Goal: Task Accomplishment & Management: Use online tool/utility

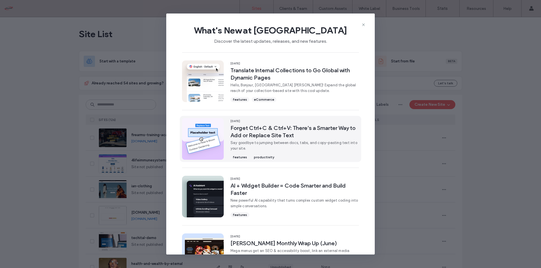
scroll to position [141, 0]
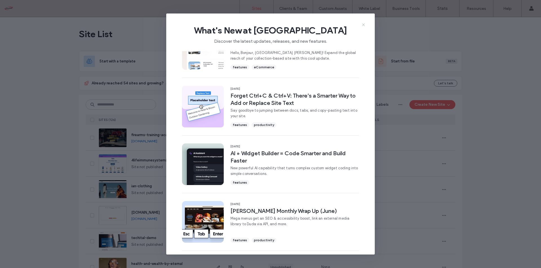
click at [365, 24] on icon at bounding box center [363, 25] width 5 height 5
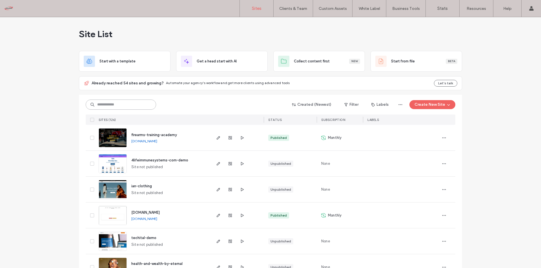
click at [115, 104] on input at bounding box center [121, 105] width 70 height 10
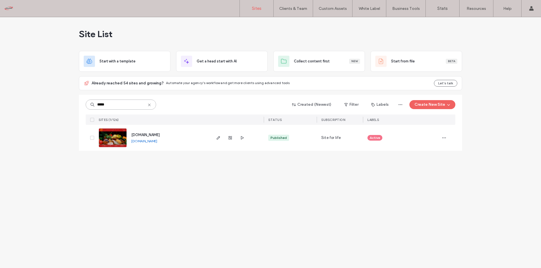
type input "*****"
click at [160, 135] on span "www.chamovenezuelancuisine.com" at bounding box center [145, 135] width 28 height 4
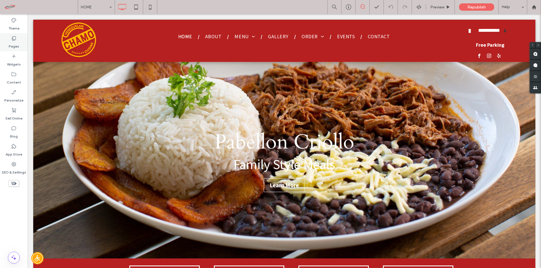
click at [14, 38] on icon at bounding box center [14, 38] width 6 height 6
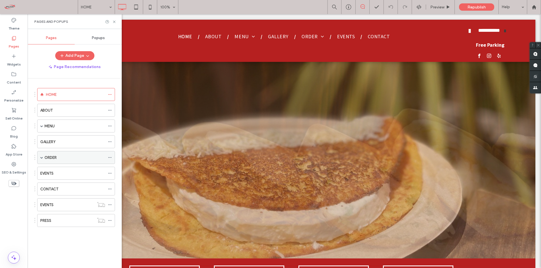
click at [40, 157] on div "ORDER" at bounding box center [76, 157] width 78 height 13
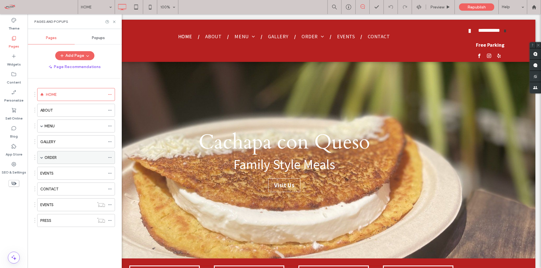
click at [44, 157] on div "ORDER" at bounding box center [76, 157] width 78 height 13
click at [42, 158] on span at bounding box center [41, 157] width 3 height 3
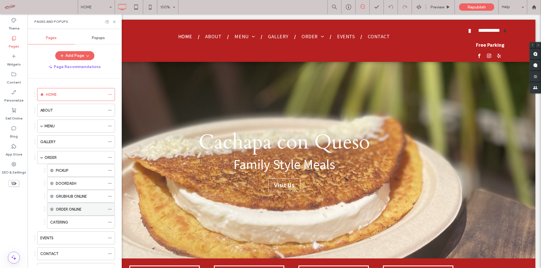
click at [79, 209] on label "ORDER ONLINE" at bounding box center [69, 210] width 26 height 10
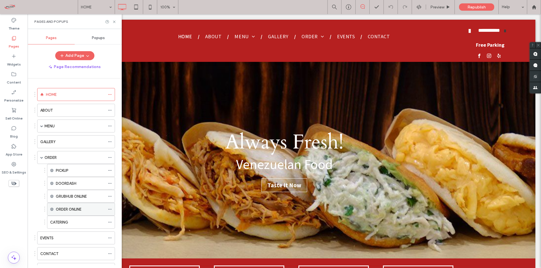
click at [85, 209] on div "ORDER ONLINE" at bounding box center [80, 210] width 49 height 6
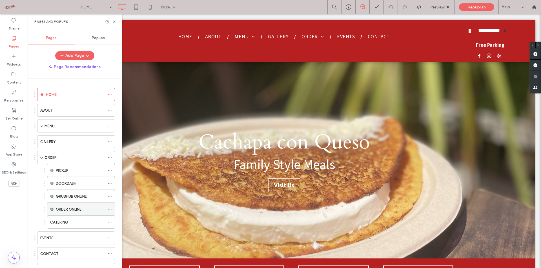
click at [108, 208] on icon at bounding box center [110, 210] width 4 height 4
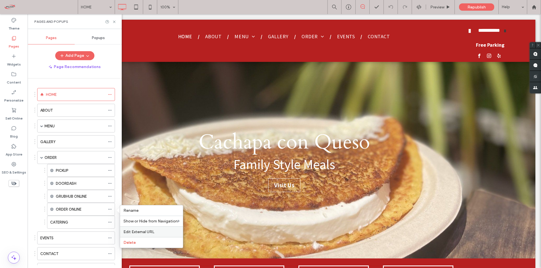
click at [146, 231] on span "Edit External URL" at bounding box center [138, 232] width 31 height 5
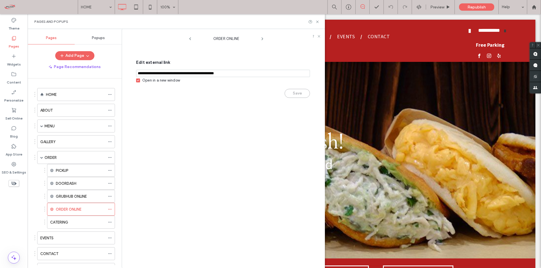
drag, startPoint x: 244, startPoint y: 72, endPoint x: 129, endPoint y: 75, distance: 114.7
click at [127, 76] on div "ORDER ONLINE Edit external link Open in a new window Save" at bounding box center [223, 148] width 203 height 239
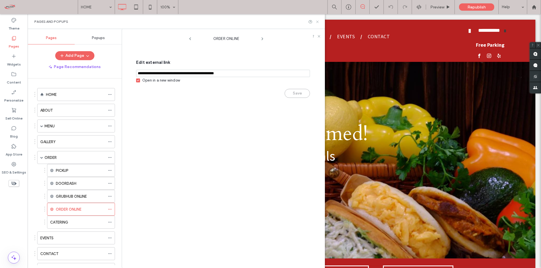
click at [318, 22] on icon at bounding box center [317, 22] width 4 height 4
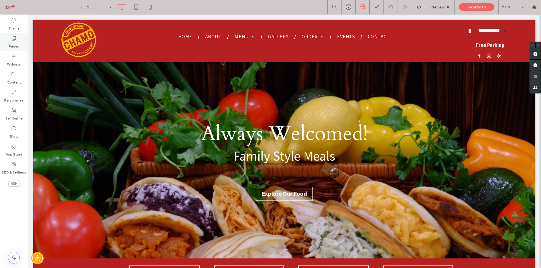
click at [14, 41] on use at bounding box center [14, 38] width 4 height 4
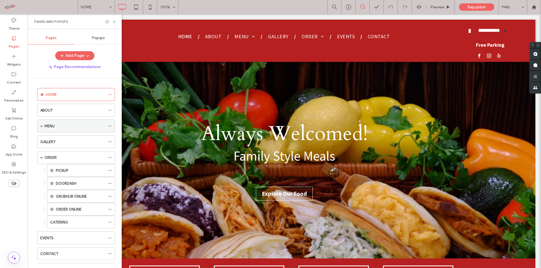
click at [58, 125] on div "MENU" at bounding box center [75, 126] width 61 height 6
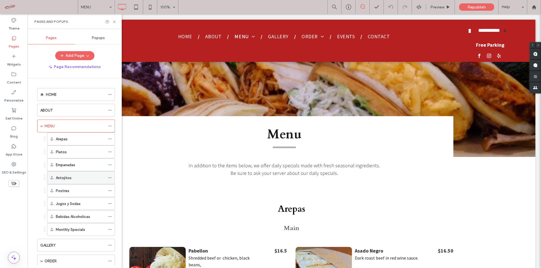
click at [75, 177] on div "Antojitos" at bounding box center [80, 178] width 49 height 6
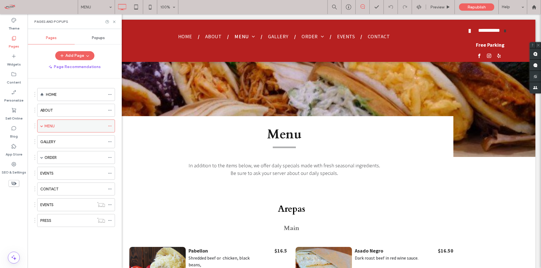
click at [42, 126] on span at bounding box center [41, 126] width 3 height 3
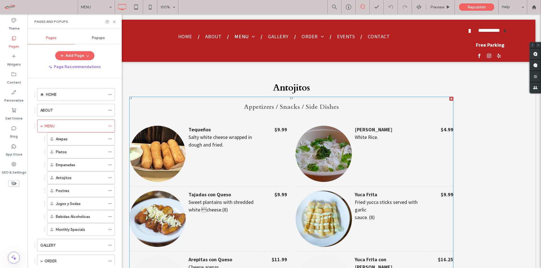
scroll to position [1409, 0]
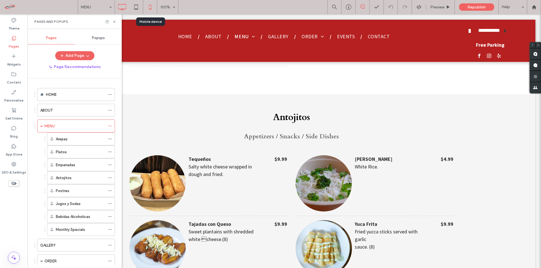
click at [152, 6] on icon at bounding box center [150, 6] width 11 height 11
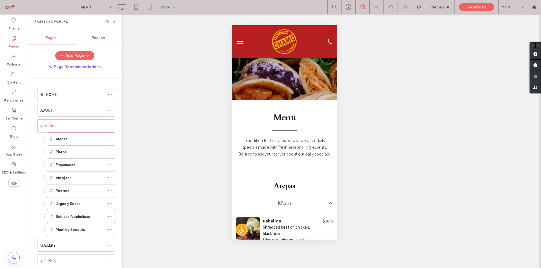
scroll to position [0, 0]
click at [284, 38] on img at bounding box center [283, 41] width 27 height 27
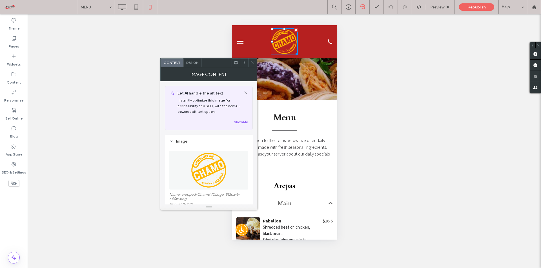
click at [252, 62] on icon at bounding box center [253, 63] width 4 height 4
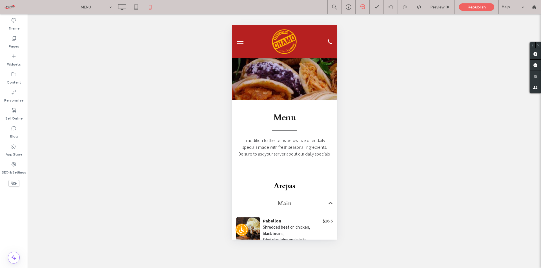
click at [241, 39] on button "menu" at bounding box center [239, 41] width 11 height 11
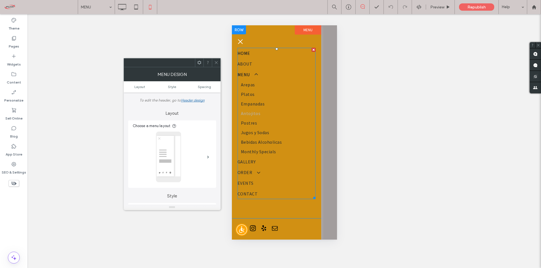
click at [245, 52] on span "HOME" at bounding box center [243, 53] width 13 height 7
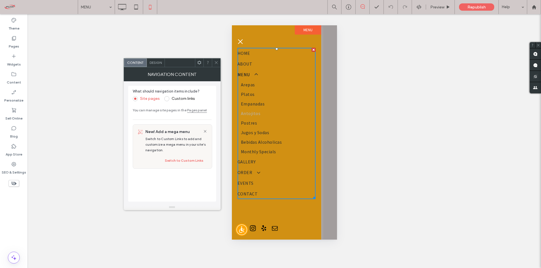
click at [240, 40] on button "menu" at bounding box center [239, 41] width 11 height 11
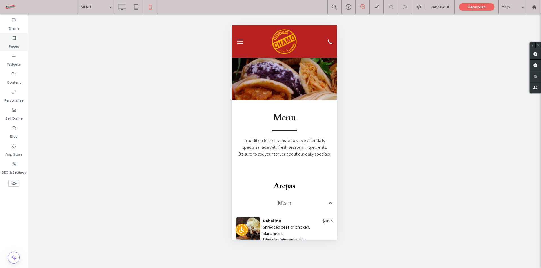
click at [12, 38] on icon at bounding box center [14, 38] width 6 height 6
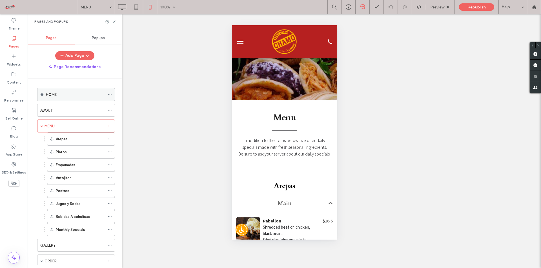
click at [54, 92] on label "HOME" at bounding box center [51, 95] width 11 height 10
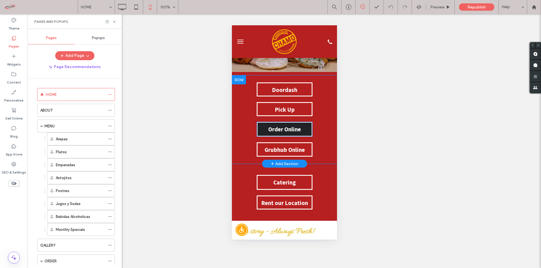
scroll to position [85, 0]
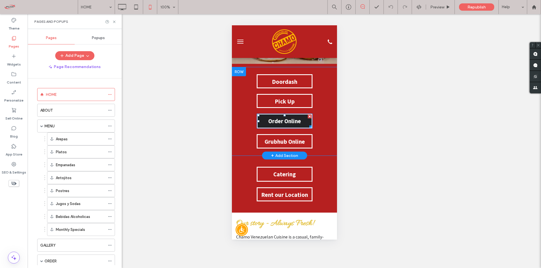
click at [286, 119] on span "Order Online" at bounding box center [284, 121] width 37 height 13
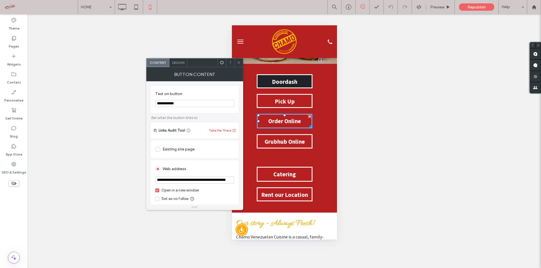
click at [285, 79] on span "Doordash" at bounding box center [284, 81] width 29 height 13
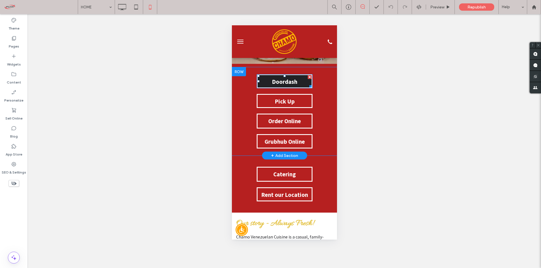
click at [283, 80] on span "Doordash" at bounding box center [284, 81] width 29 height 13
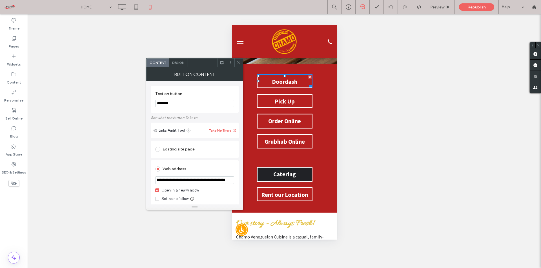
scroll to position [0, 116]
drag, startPoint x: 387, startPoint y: 205, endPoint x: 271, endPoint y: 180, distance: 119.1
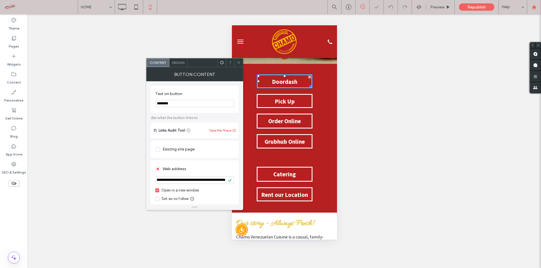
scroll to position [0, 0]
click at [239, 41] on button "menu" at bounding box center [239, 41] width 11 height 11
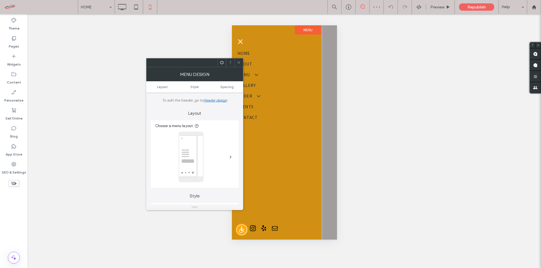
click at [240, 63] on icon at bounding box center [239, 63] width 4 height 4
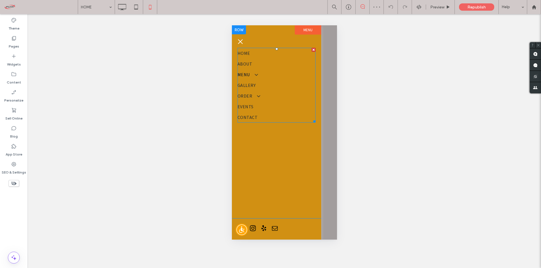
click at [249, 73] on span at bounding box center [252, 75] width 9 height 6
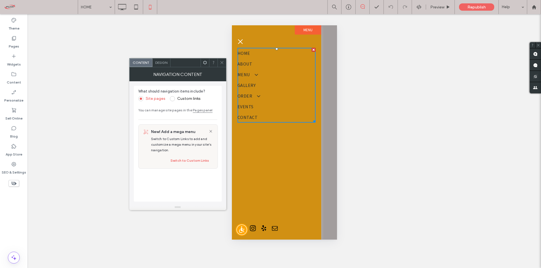
click at [224, 61] on icon at bounding box center [222, 63] width 4 height 4
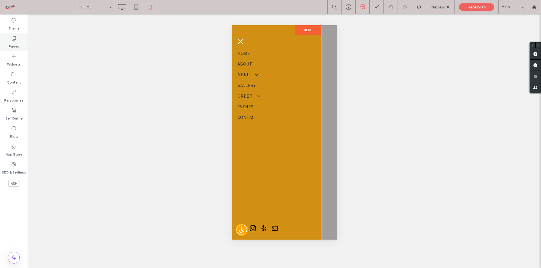
click at [12, 39] on icon at bounding box center [14, 38] width 6 height 6
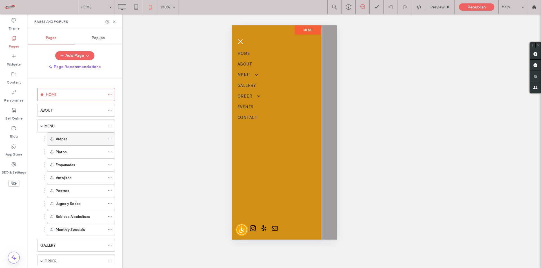
click at [70, 139] on div "Arepas" at bounding box center [80, 139] width 49 height 6
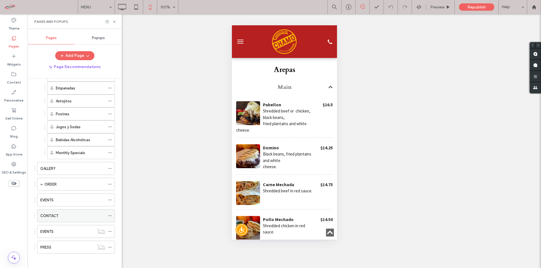
scroll to position [79, 0]
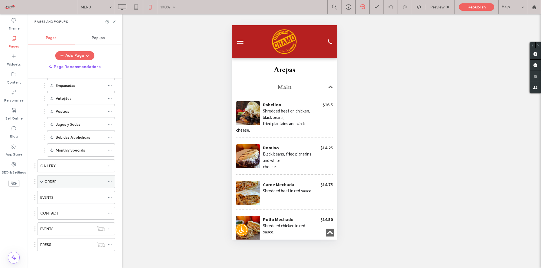
click at [42, 181] on span at bounding box center [41, 182] width 3 height 3
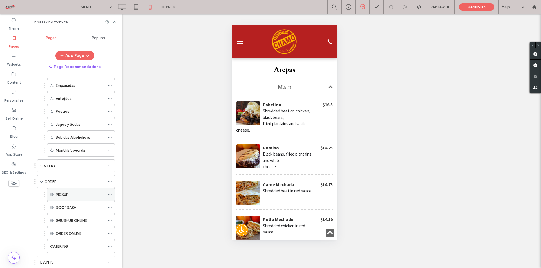
click at [73, 194] on div "PICKUP" at bounding box center [80, 195] width 49 height 6
click at [74, 193] on div "PICKUP" at bounding box center [80, 195] width 49 height 6
click at [239, 40] on span "menu" at bounding box center [240, 40] width 6 height 1
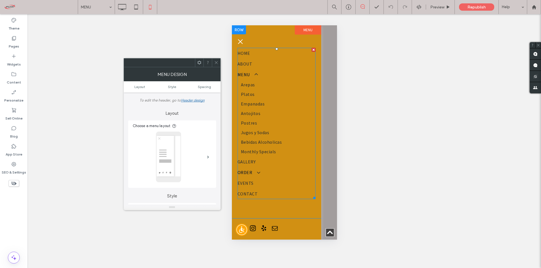
click at [247, 171] on span "ORDER" at bounding box center [248, 172] width 22 height 7
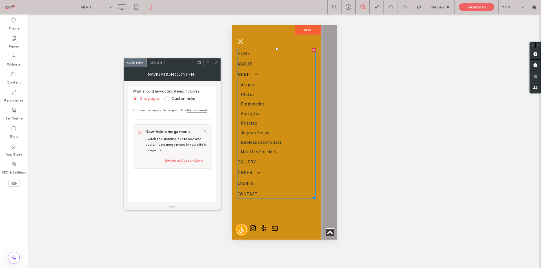
click at [199, 110] on link "Pages panel" at bounding box center [197, 110] width 20 height 4
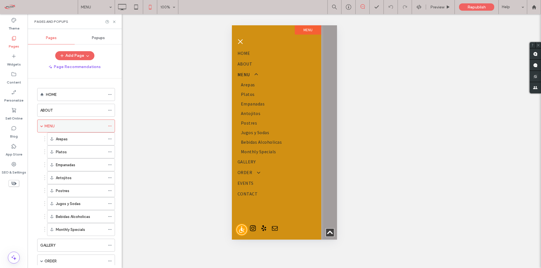
click at [71, 126] on div "MENU" at bounding box center [75, 126] width 61 height 6
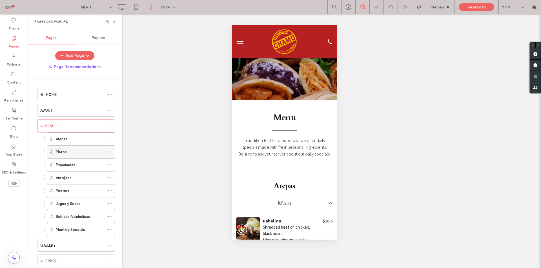
scroll to position [0, 0]
click at [71, 259] on div "ORDER" at bounding box center [75, 262] width 61 height 6
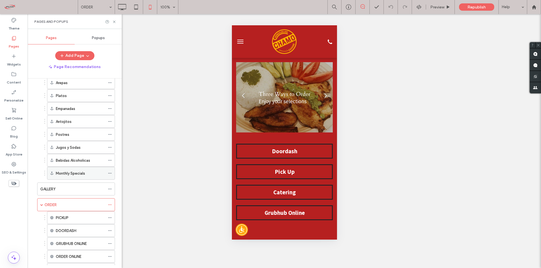
scroll to position [85, 0]
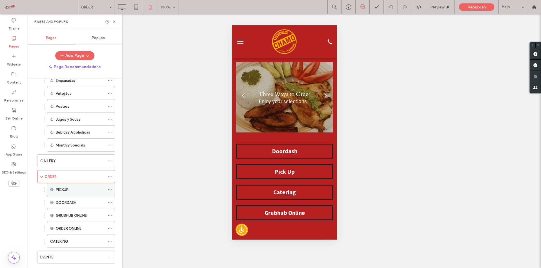
click at [74, 188] on div "PICKUP" at bounding box center [80, 190] width 49 height 6
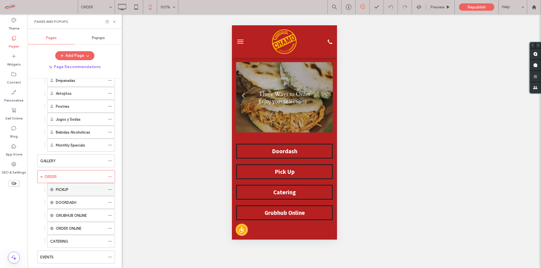
click at [72, 190] on div "PICKUP" at bounding box center [80, 190] width 49 height 6
click at [74, 190] on div "PICKUP" at bounding box center [80, 190] width 49 height 6
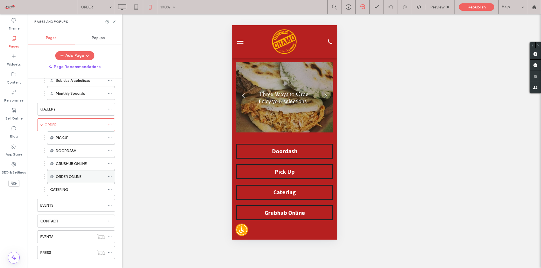
scroll to position [141, 0]
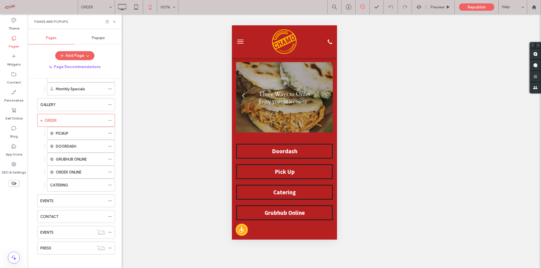
click at [240, 40] on span "menu" at bounding box center [240, 40] width 6 height 1
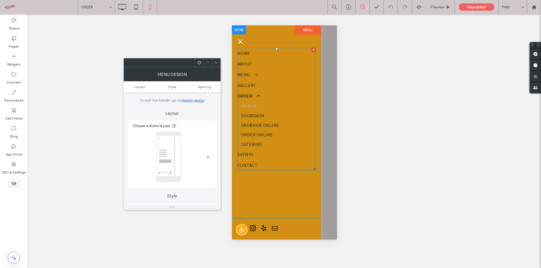
click at [247, 105] on span "PICKUP" at bounding box center [249, 106] width 16 height 7
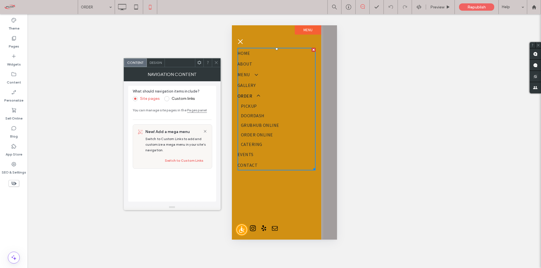
click at [216, 61] on icon at bounding box center [216, 63] width 4 height 4
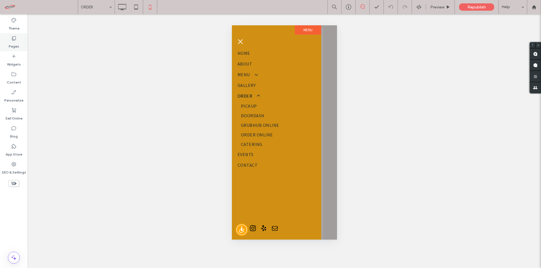
click at [14, 39] on icon at bounding box center [14, 38] width 6 height 6
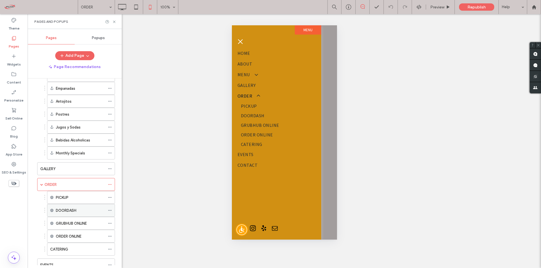
scroll to position [85, 0]
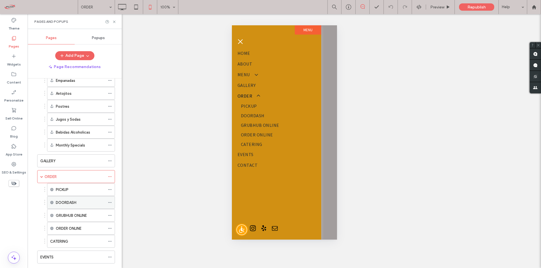
click at [70, 200] on label "DOORDASH" at bounding box center [66, 203] width 21 height 10
click at [69, 203] on label "DOORDASH" at bounding box center [66, 203] width 21 height 10
click at [68, 200] on label "DOORDASH" at bounding box center [66, 203] width 21 height 10
click at [239, 39] on button "menu" at bounding box center [239, 41] width 11 height 11
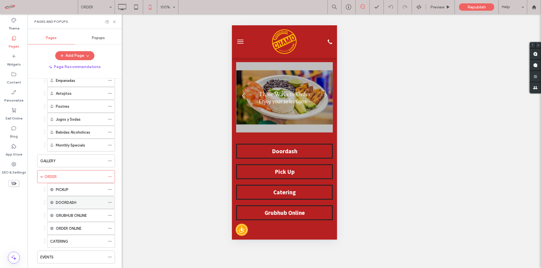
click at [79, 202] on div "DOORDASH" at bounding box center [80, 203] width 49 height 6
click at [110, 201] on icon at bounding box center [110, 203] width 4 height 4
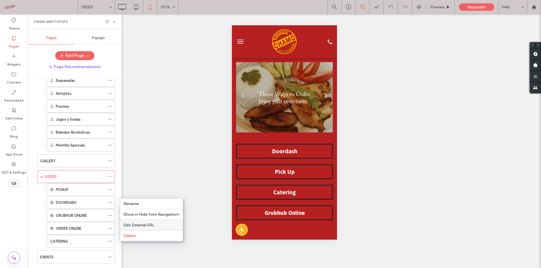
click at [152, 224] on span "Edit External URL" at bounding box center [138, 225] width 31 height 5
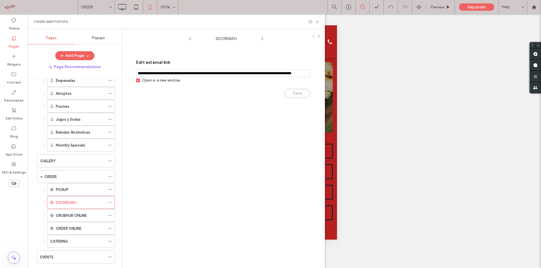
scroll to position [0, 41]
drag, startPoint x: 137, startPoint y: 73, endPoint x: 373, endPoint y: 74, distance: 235.5
click at [371, 75] on div "Theme Pages Widgets Content Personalize Sell Online Blog App Store SEO & Settin…" at bounding box center [270, 141] width 541 height 254
click at [110, 188] on span at bounding box center [110, 190] width 4 height 8
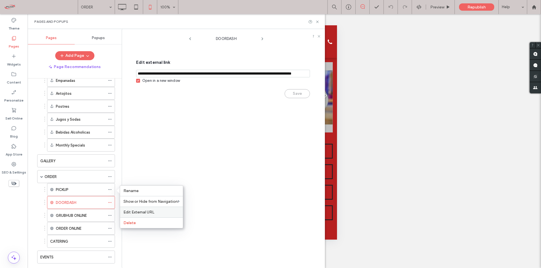
click at [142, 211] on span "Edit External URL" at bounding box center [138, 212] width 31 height 5
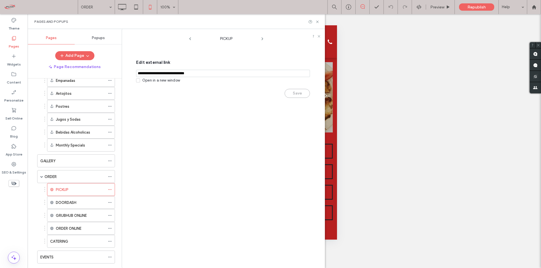
drag, startPoint x: 207, startPoint y: 74, endPoint x: 127, endPoint y: 70, distance: 79.5
click at [127, 70] on div "PICKUP Edit external link Open in a new window Save" at bounding box center [223, 148] width 203 height 239
click at [90, 239] on div "CATERING" at bounding box center [77, 242] width 55 height 6
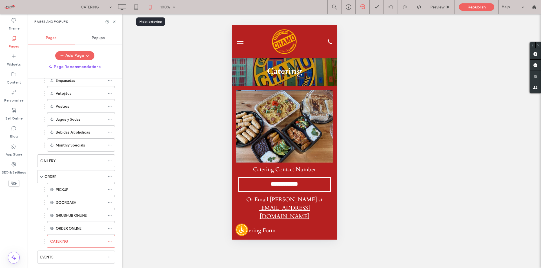
click at [151, 7] on icon at bounding box center [150, 6] width 11 height 11
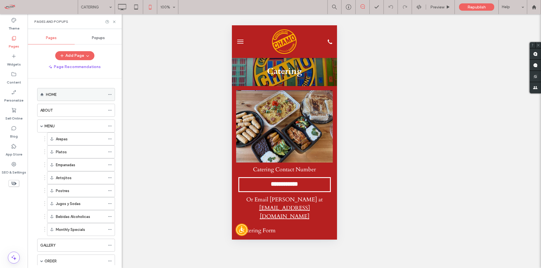
click at [61, 92] on div "HOME" at bounding box center [75, 95] width 59 height 6
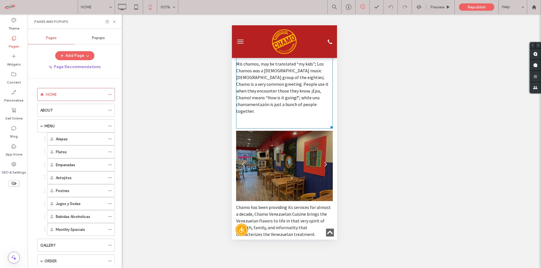
scroll to position [366, 0]
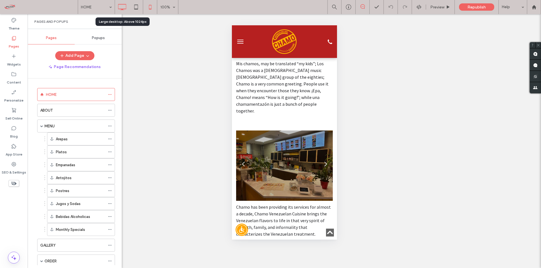
click at [121, 7] on icon at bounding box center [121, 6] width 11 height 11
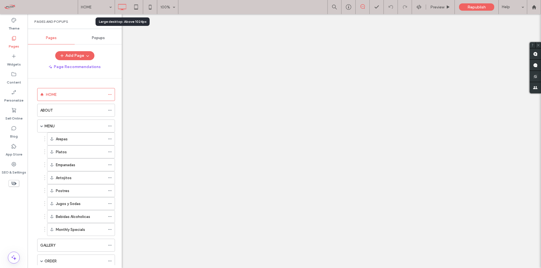
scroll to position [0, 0]
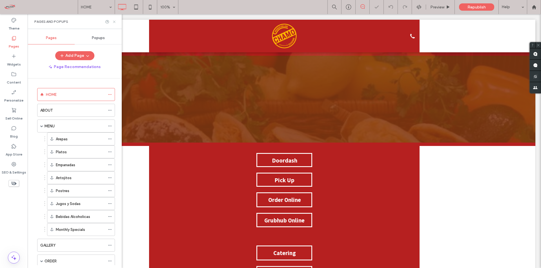
click at [114, 21] on icon at bounding box center [114, 22] width 4 height 4
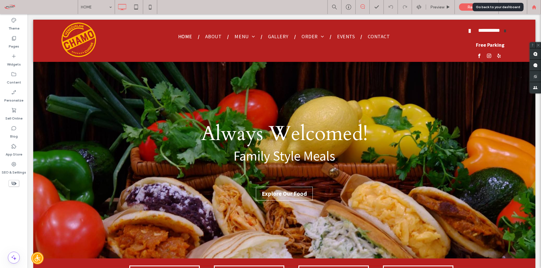
click at [535, 6] on use at bounding box center [534, 7] width 4 height 4
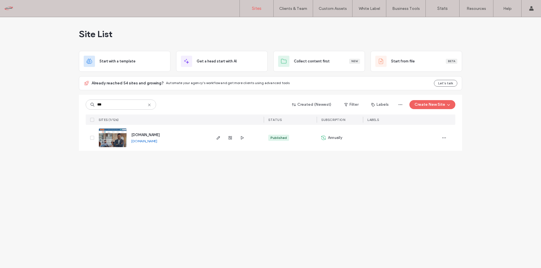
type input "***"
click at [145, 135] on span "www.hcsb-us.org" at bounding box center [145, 135] width 28 height 4
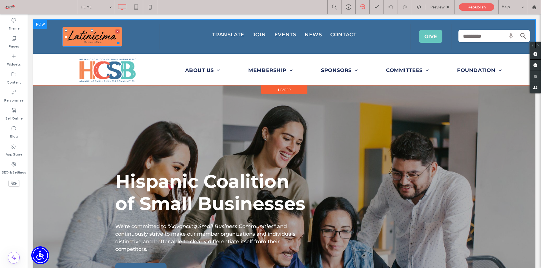
click at [88, 33] on link at bounding box center [92, 37] width 60 height 20
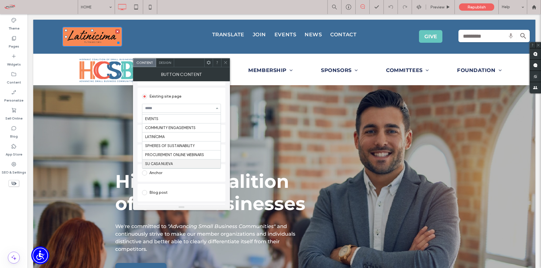
scroll to position [247, 0]
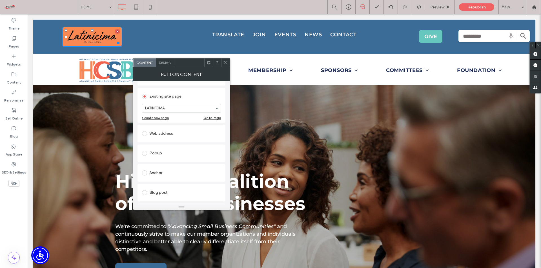
click at [211, 117] on div "Go to Page" at bounding box center [211, 118] width 17 height 4
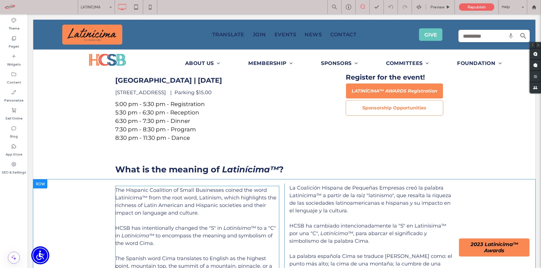
scroll to position [197, 0]
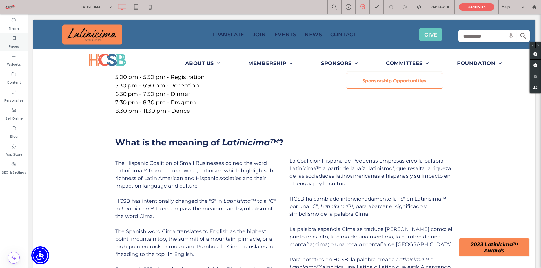
click at [13, 39] on icon at bounding box center [14, 38] width 6 height 6
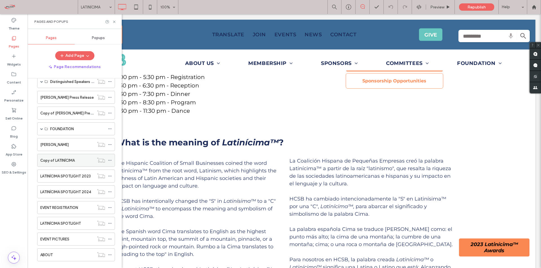
scroll to position [576, 0]
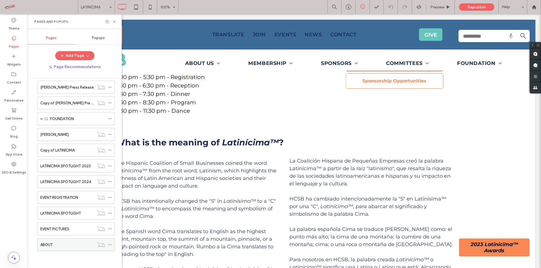
click at [55, 243] on div "ABOUT" at bounding box center [67, 245] width 54 height 6
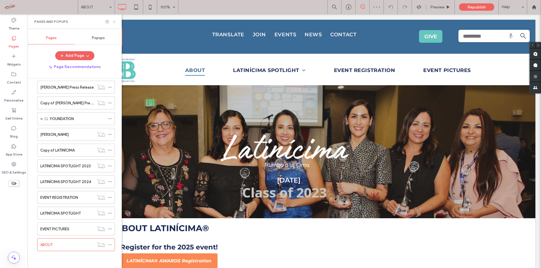
drag, startPoint x: 114, startPoint y: 21, endPoint x: 86, endPoint y: 7, distance: 30.9
click at [114, 21] on icon at bounding box center [114, 22] width 4 height 4
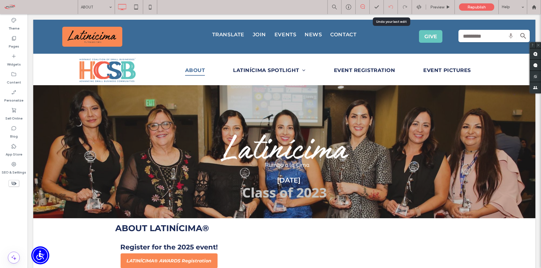
click at [389, 5] on icon at bounding box center [390, 7] width 5 height 5
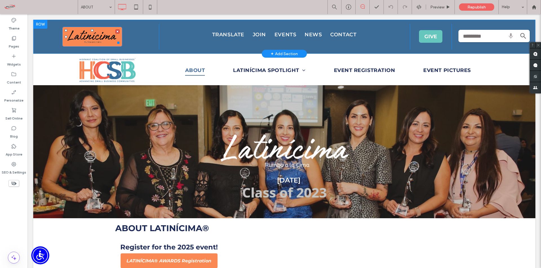
click at [92, 33] on link at bounding box center [92, 37] width 60 height 20
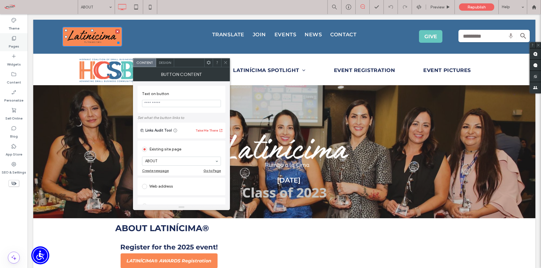
click at [13, 38] on use at bounding box center [14, 38] width 4 height 4
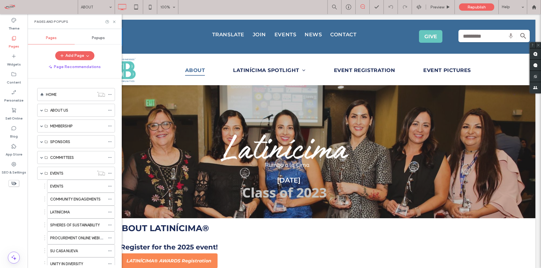
click at [16, 40] on use at bounding box center [14, 38] width 4 height 4
click at [53, 92] on label "HOME" at bounding box center [51, 95] width 11 height 10
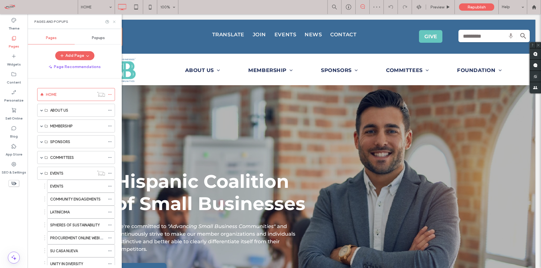
click at [114, 22] on use at bounding box center [114, 22] width 2 height 2
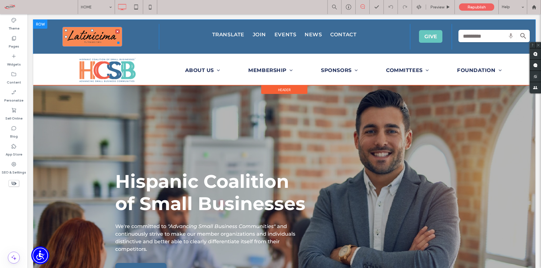
click at [90, 37] on link at bounding box center [92, 37] width 60 height 20
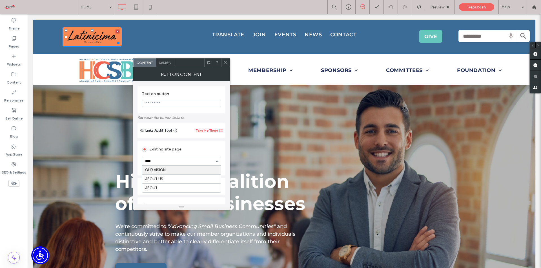
type input "*****"
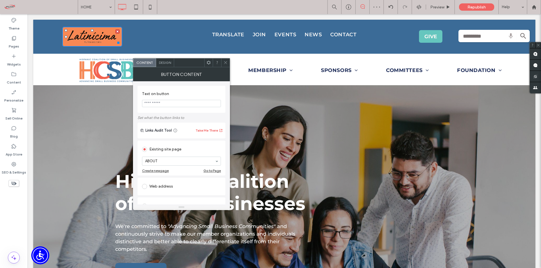
click at [214, 150] on div "Existing site page" at bounding box center [181, 149] width 79 height 9
click at [214, 172] on div "Go to Page" at bounding box center [211, 171] width 17 height 4
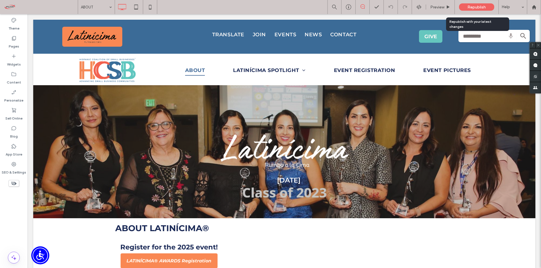
click at [477, 5] on span "Republish" at bounding box center [476, 7] width 18 height 5
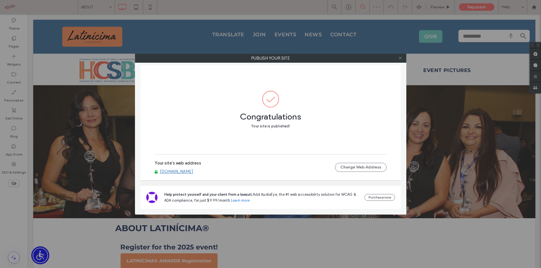
click at [402, 58] on icon at bounding box center [400, 58] width 4 height 4
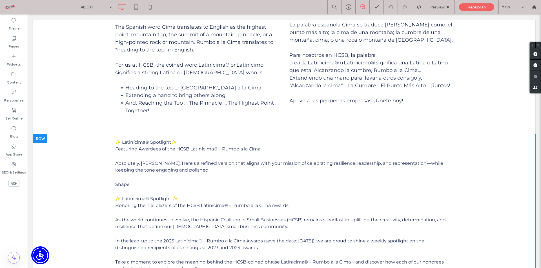
scroll to position [423, 0]
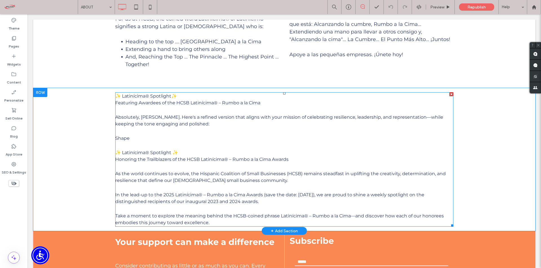
click at [140, 113] on p at bounding box center [284, 110] width 338 height 8
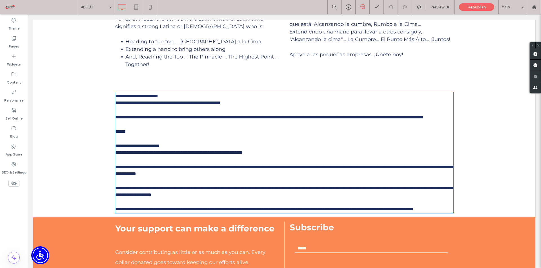
type input "**********"
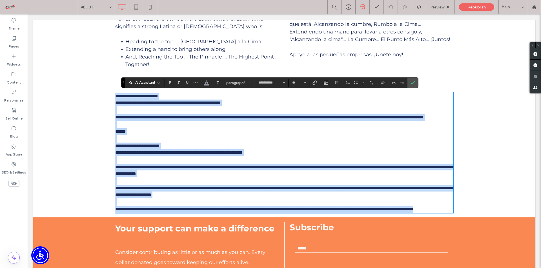
click at [119, 99] on p "**********" at bounding box center [284, 96] width 338 height 7
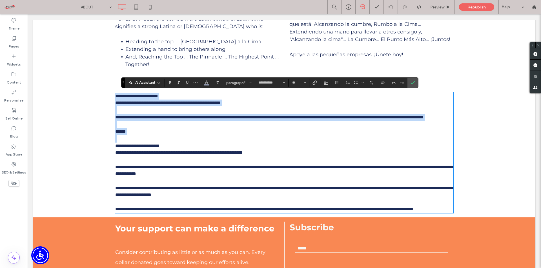
drag, startPoint x: 114, startPoint y: 95, endPoint x: 148, endPoint y: 144, distance: 59.6
click at [148, 144] on div "**********" at bounding box center [284, 153] width 338 height 120
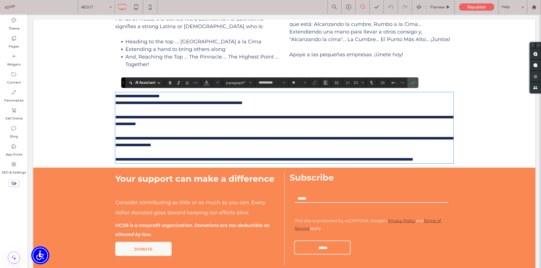
type input "**"
drag, startPoint x: 416, startPoint y: 81, endPoint x: 364, endPoint y: 68, distance: 53.9
click at [416, 81] on label "Confirm" at bounding box center [412, 83] width 8 height 10
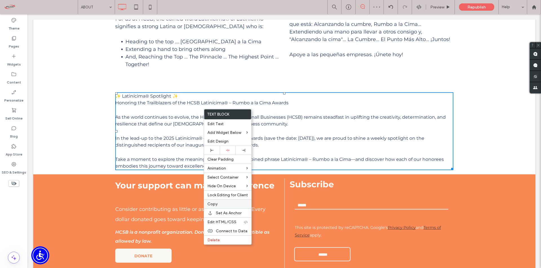
click at [223, 203] on label "Copy" at bounding box center [227, 204] width 41 height 5
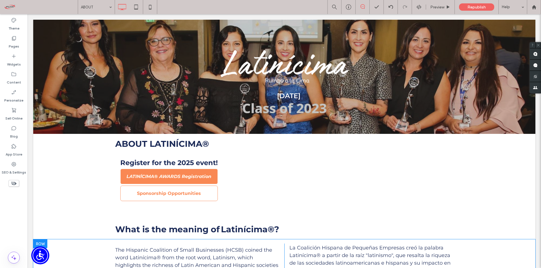
scroll to position [0, 0]
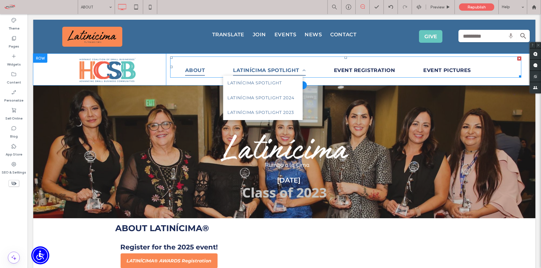
click at [277, 68] on span "LATINÍCIMA SPOTLIGHT" at bounding box center [269, 70] width 72 height 11
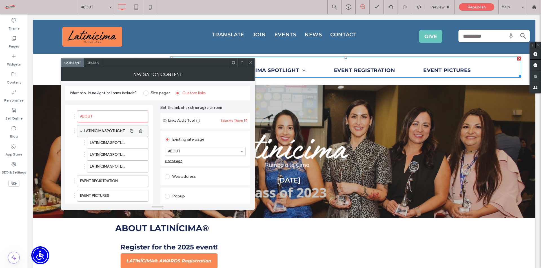
click at [102, 131] on label "LATINÍCIMA SPOTLIGHT" at bounding box center [105, 131] width 43 height 11
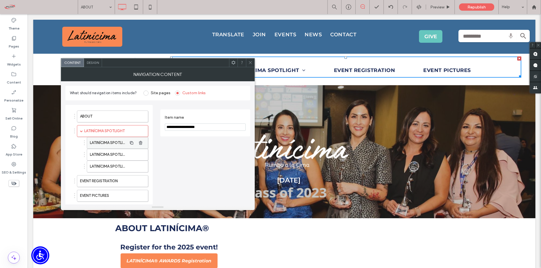
click at [106, 141] on label "LATINÍCIMA SPOTLIGHT" at bounding box center [108, 142] width 37 height 11
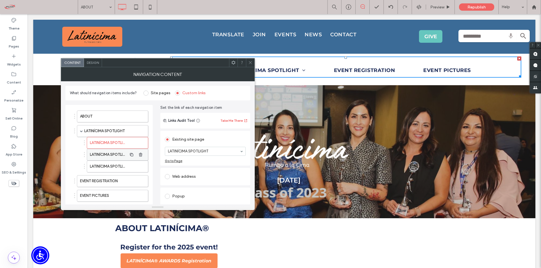
click at [106, 153] on label "LATINÍCIMA SPOTLIGHT 2024" at bounding box center [108, 154] width 37 height 11
click at [109, 141] on label "LATINÍCIMA SPOTLIGHT" at bounding box center [108, 142] width 37 height 11
click at [173, 159] on div "Go to Page" at bounding box center [173, 161] width 17 height 4
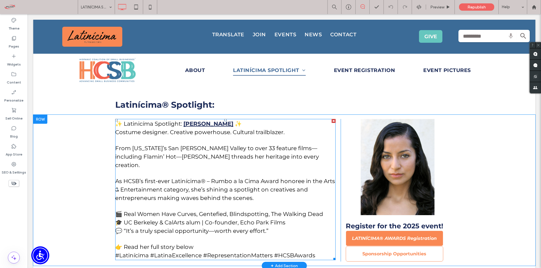
click at [332, 121] on div at bounding box center [334, 121] width 4 height 4
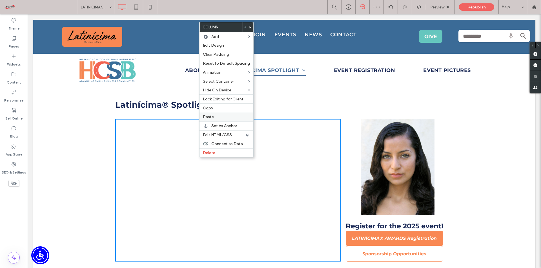
click at [221, 115] on label "Paste" at bounding box center [226, 117] width 47 height 5
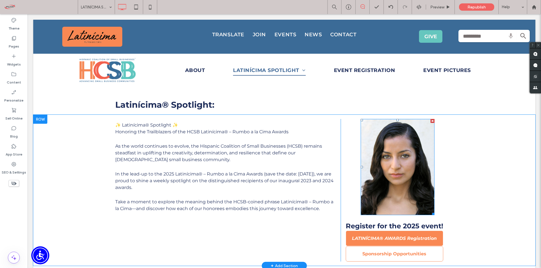
click at [430, 121] on div at bounding box center [432, 121] width 4 height 4
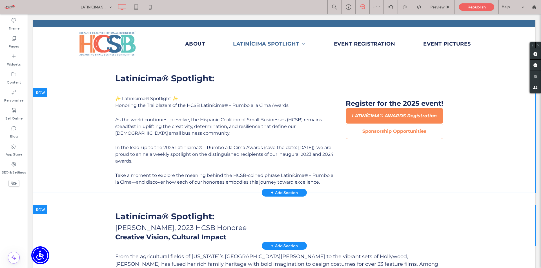
scroll to position [56, 0]
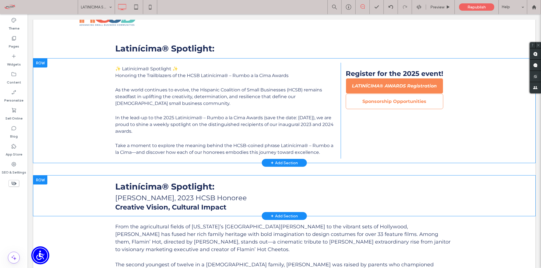
click at [41, 177] on div at bounding box center [40, 180] width 14 height 9
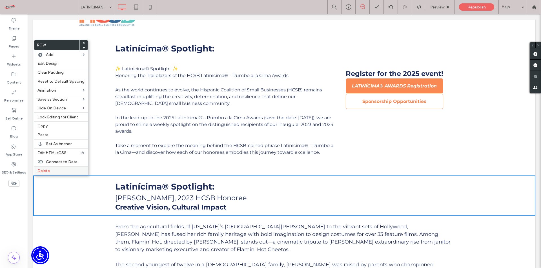
click at [52, 171] on label "Delete" at bounding box center [60, 171] width 47 height 5
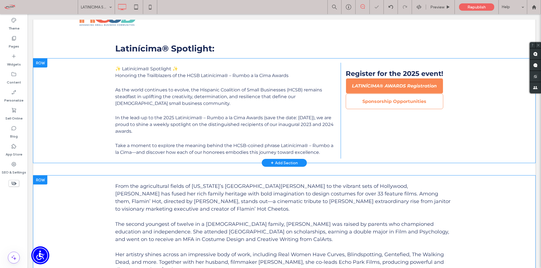
click at [40, 179] on div at bounding box center [40, 180] width 14 height 9
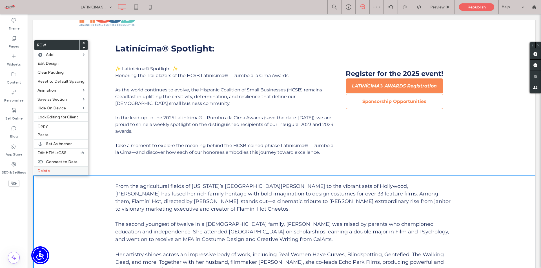
click at [52, 170] on label "Delete" at bounding box center [60, 171] width 47 height 5
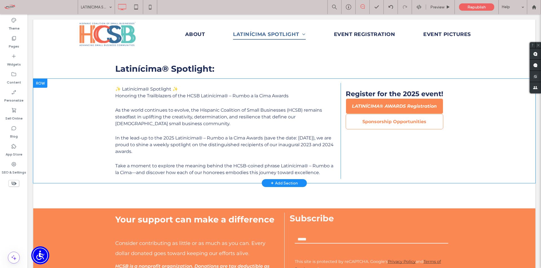
scroll to position [0, 0]
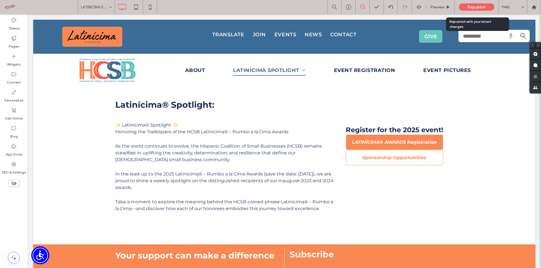
click at [479, 5] on span "Republish" at bounding box center [476, 7] width 18 height 5
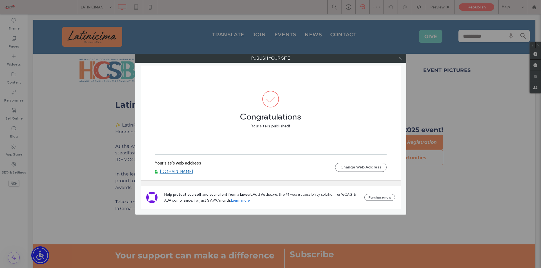
click at [402, 57] on icon at bounding box center [400, 58] width 4 height 4
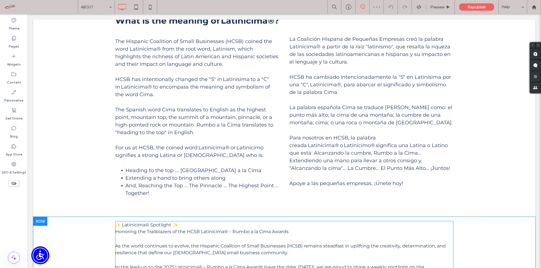
scroll to position [394, 0]
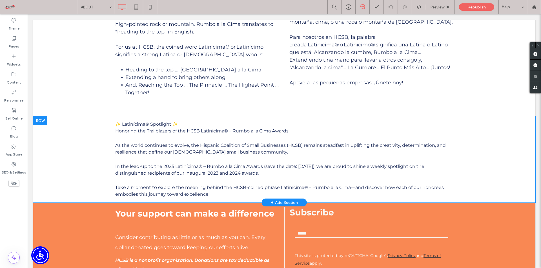
click at [41, 118] on div at bounding box center [40, 120] width 14 height 9
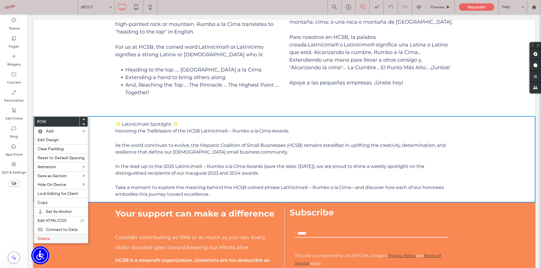
click at [53, 238] on label "Delete" at bounding box center [60, 239] width 47 height 5
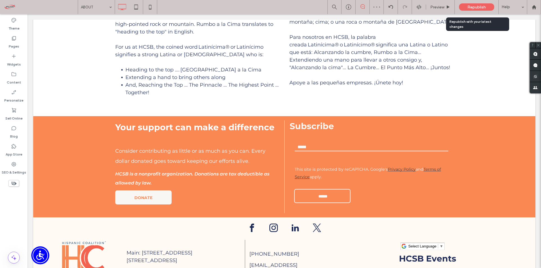
click at [474, 7] on span "Republish" at bounding box center [476, 7] width 18 height 5
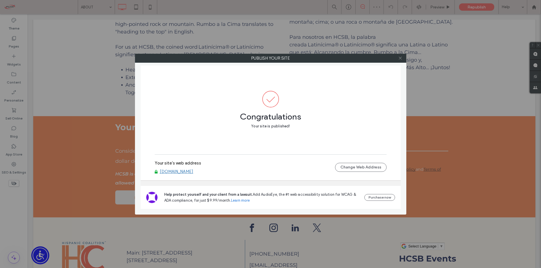
click at [400, 57] on icon at bounding box center [400, 58] width 4 height 4
